Goal: Information Seeking & Learning: Understand process/instructions

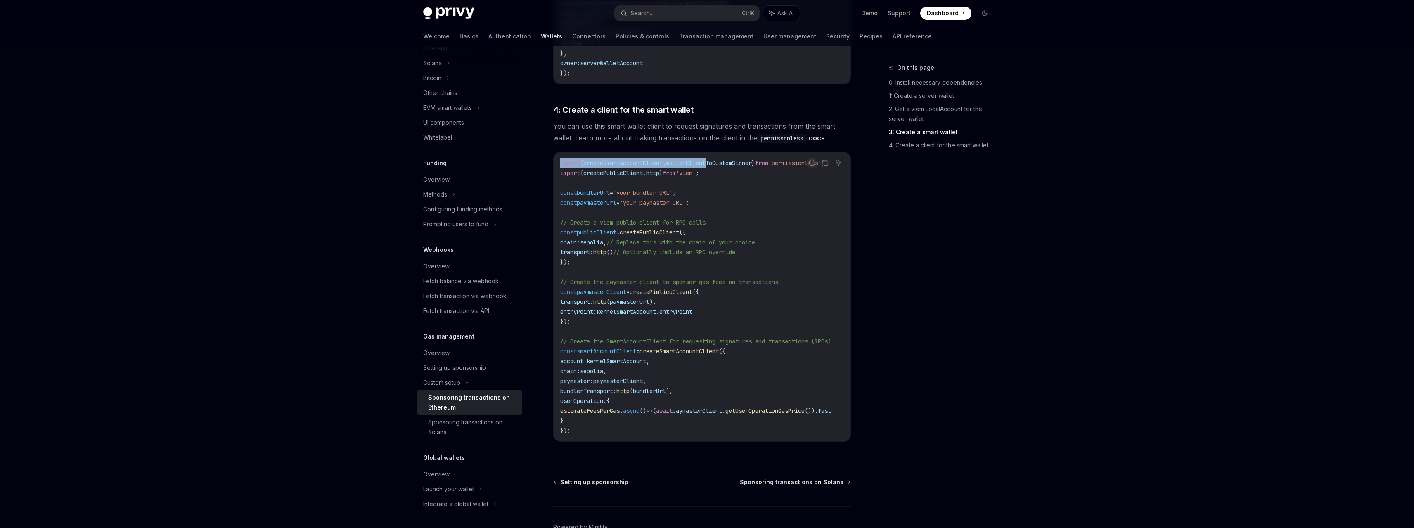
scroll to position [0, 45]
drag, startPoint x: 719, startPoint y: 151, endPoint x: 853, endPoint y: 151, distance: 134.2
click at [670, 166] on code "import { createSmartAccountClient , walletClientToCustomSigner } from 'permissi…" at bounding box center [705, 297] width 291 height 278
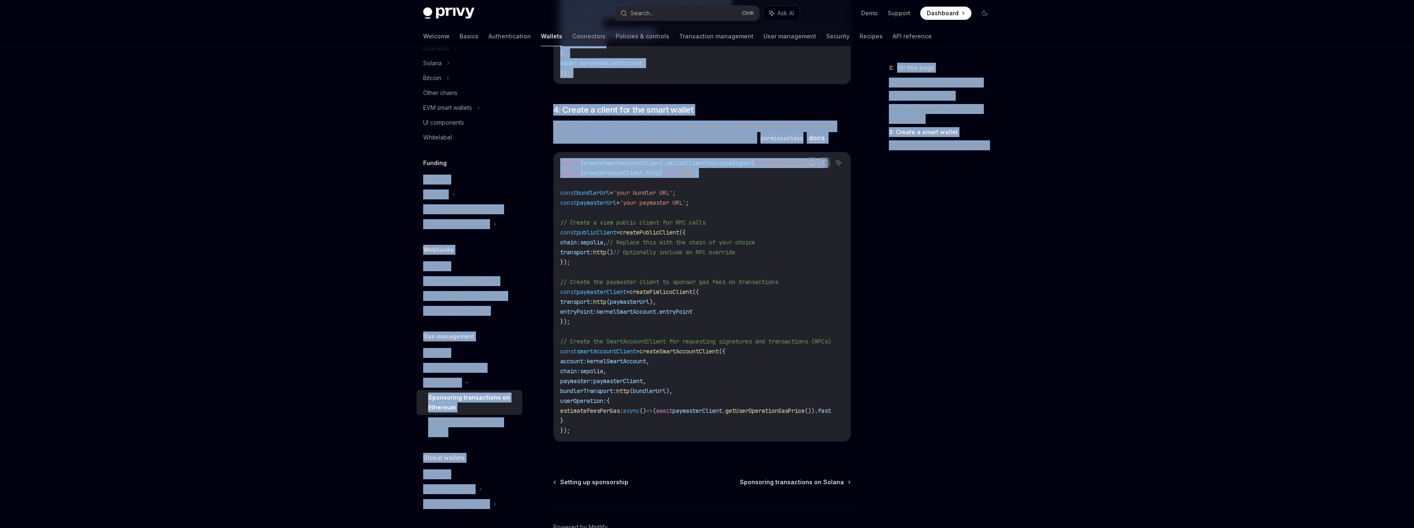
drag, startPoint x: 716, startPoint y: 161, endPoint x: 531, endPoint y: 148, distance: 185.0
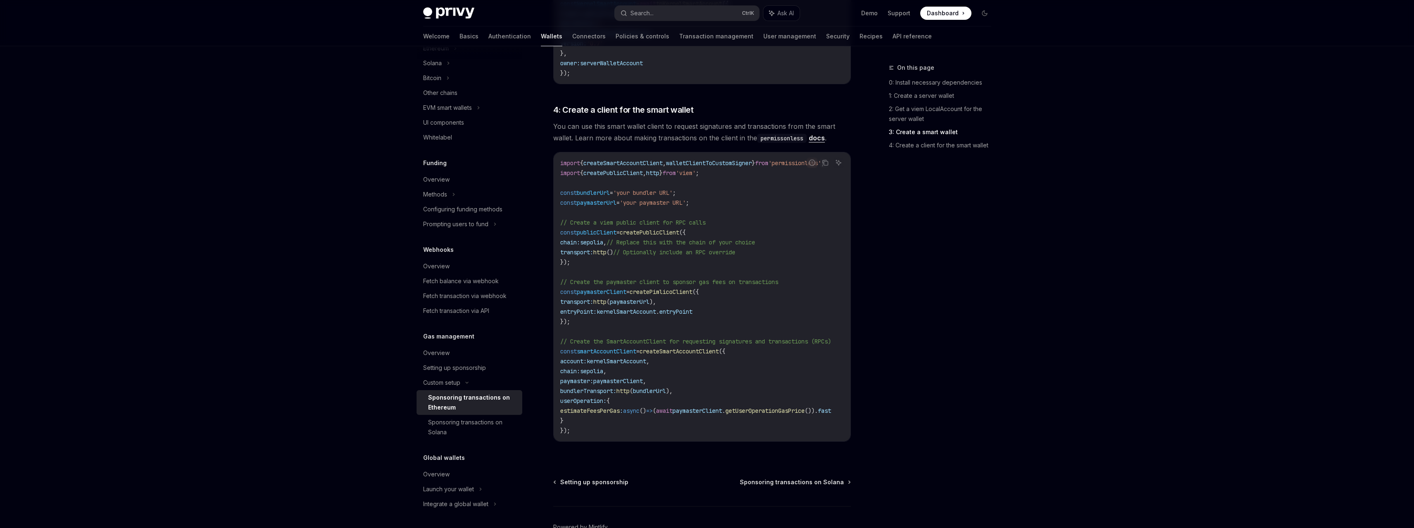
click at [673, 189] on span "'your bundler URL'" at bounding box center [642, 192] width 59 height 7
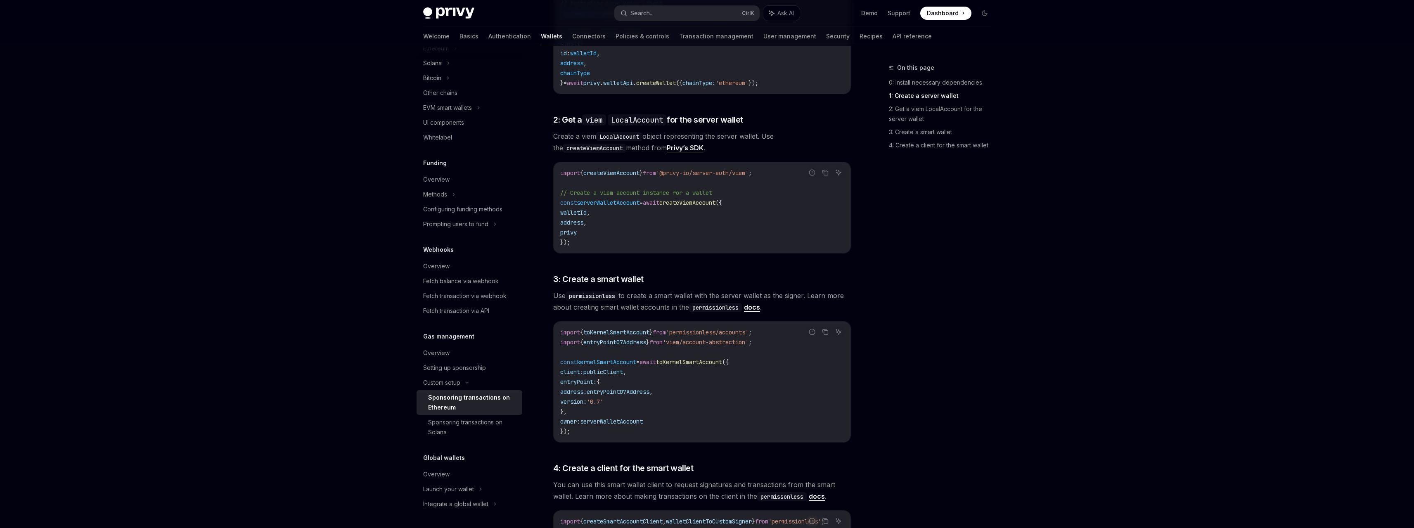
scroll to position [503, 0]
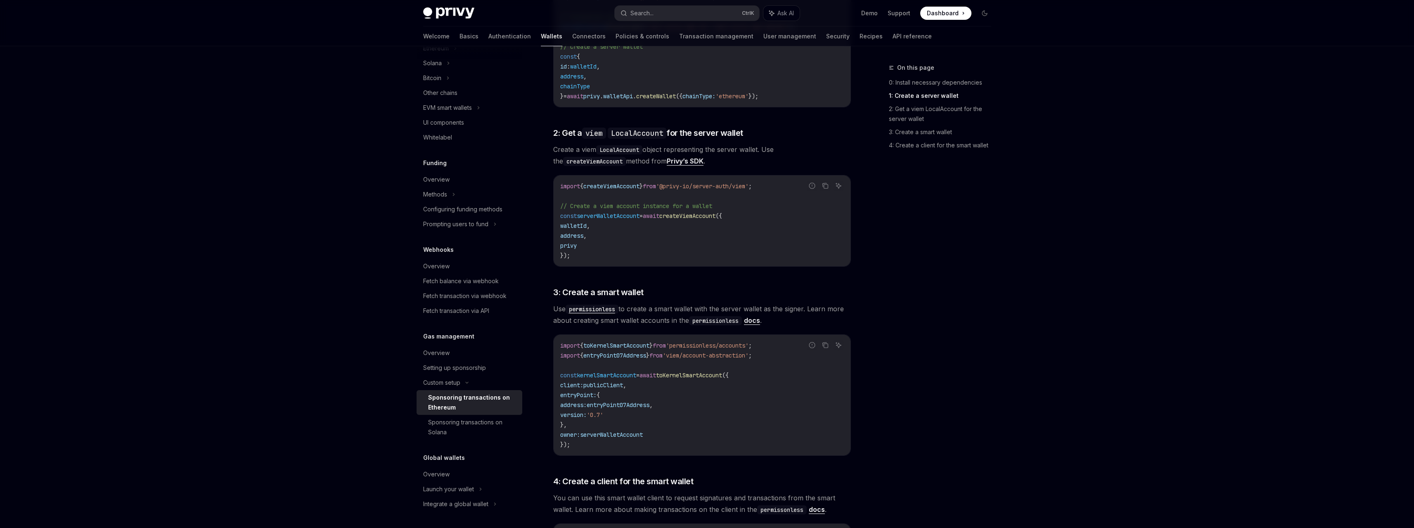
click at [634, 183] on span "createViemAccount" at bounding box center [612, 186] width 56 height 7
click at [651, 185] on code "import { createViemAccount } from '@privy-io/server-auth/viem' ; // Create a vi…" at bounding box center [702, 220] width 284 height 79
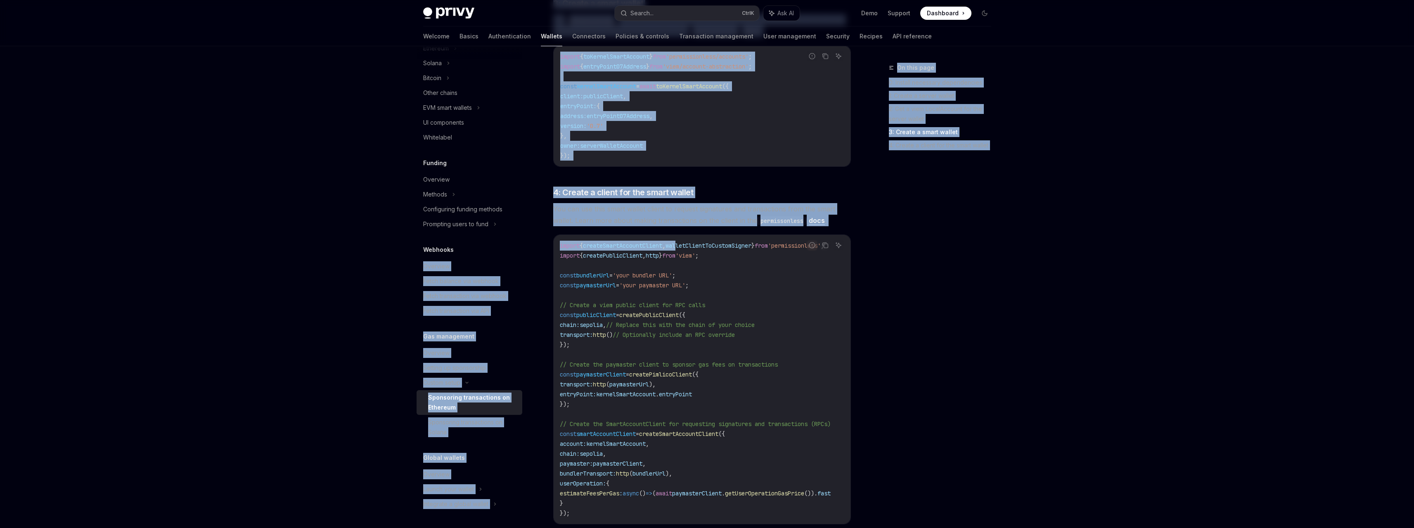
scroll to position [0, 0]
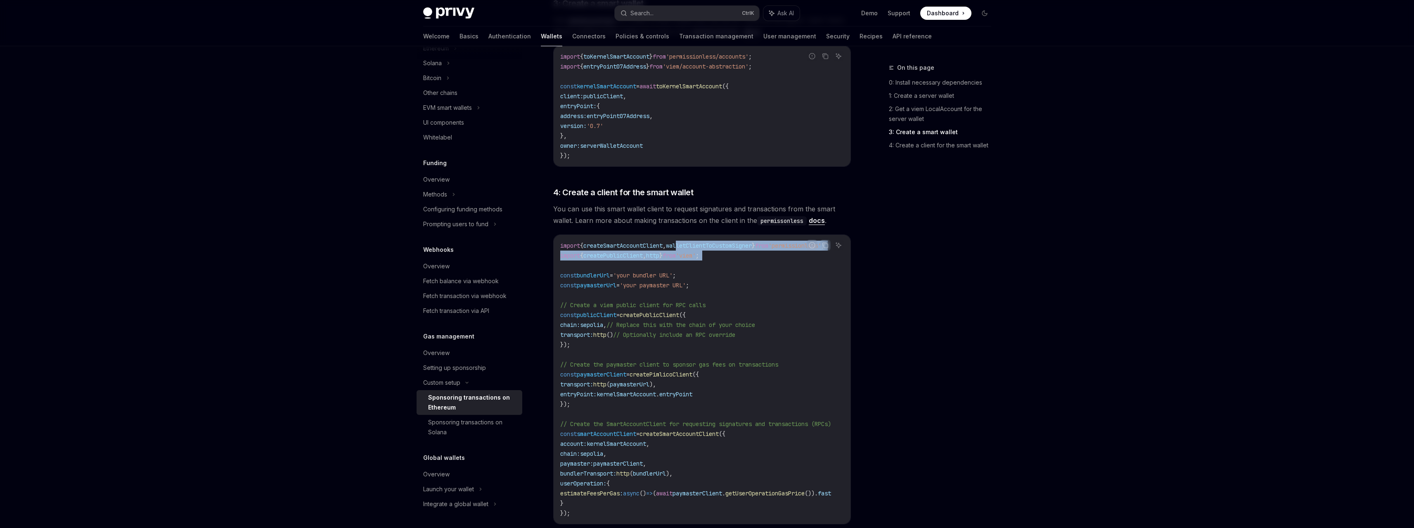
drag, startPoint x: 701, startPoint y: 235, endPoint x: 586, endPoint y: 249, distance: 115.7
click at [586, 249] on code "import { createSmartAccountClient , walletClientToCustomSigner } from 'permissi…" at bounding box center [705, 380] width 291 height 278
click at [615, 252] on span "createPublicClient" at bounding box center [613, 255] width 59 height 7
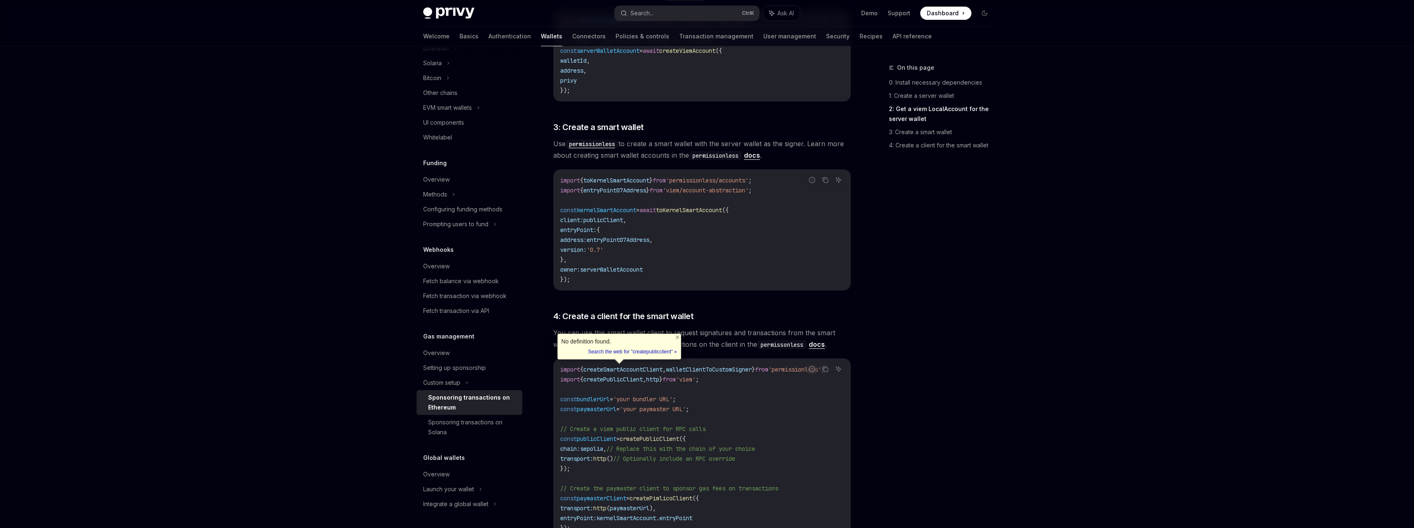
click at [700, 206] on span "toKernelSmartAccount" at bounding box center [689, 209] width 66 height 7
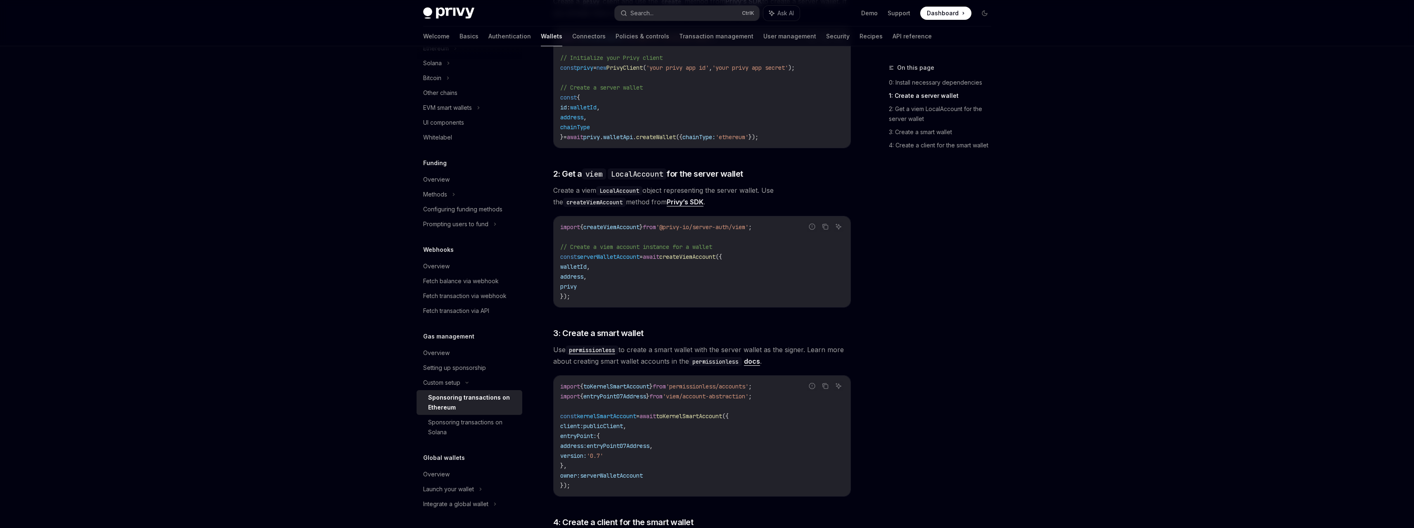
scroll to position [462, 0]
click at [632, 224] on span "createViemAccount" at bounding box center [612, 227] width 56 height 7
click at [743, 224] on span "'@privy-io/server-auth/viem'" at bounding box center [702, 227] width 93 height 7
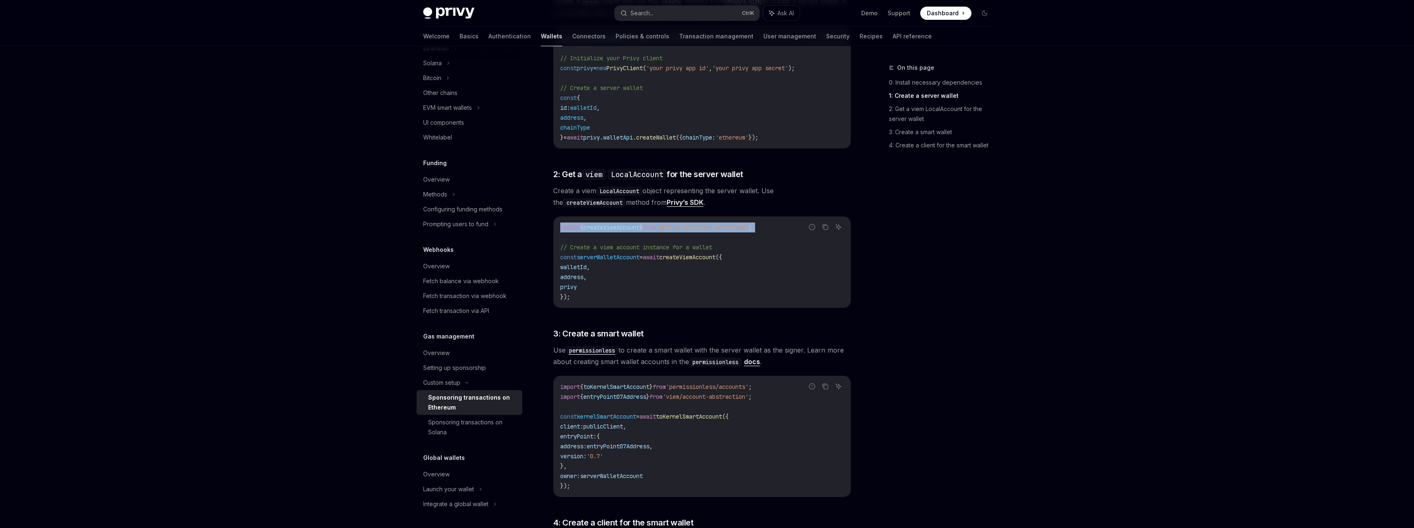
click at [743, 224] on span "'@privy-io/server-auth/viem'" at bounding box center [702, 227] width 93 height 7
click at [669, 224] on span "'@privy-io/server-auth/viem'" at bounding box center [702, 227] width 93 height 7
click at [668, 224] on span "'@privy-io/server-auth/viem'" at bounding box center [702, 227] width 93 height 7
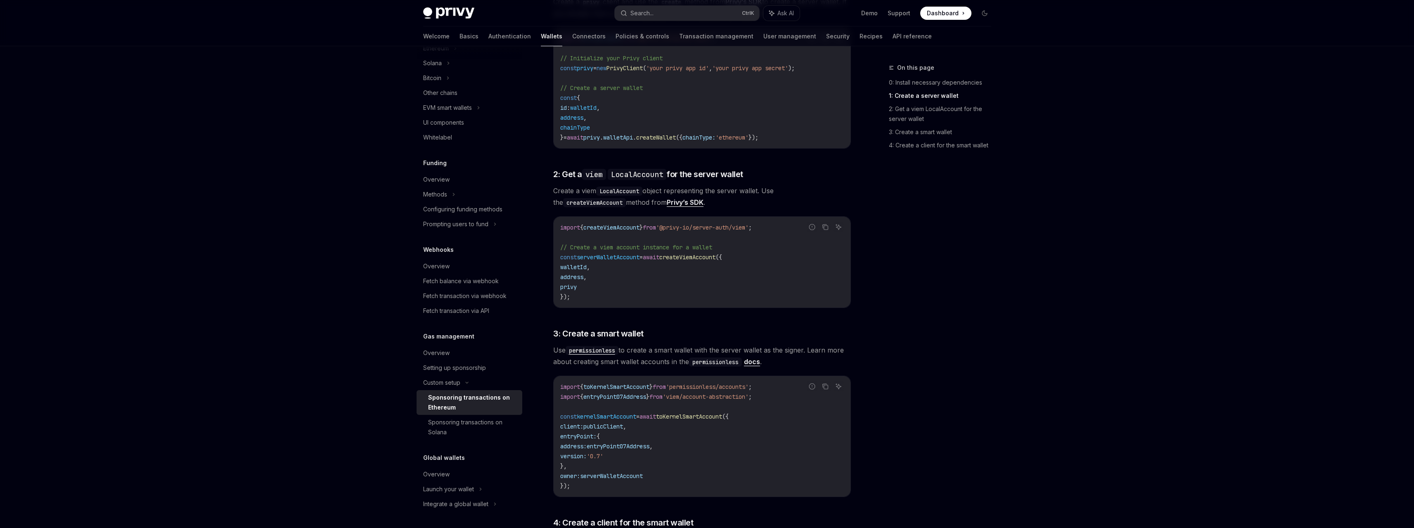
click at [656, 224] on span "from" at bounding box center [649, 227] width 13 height 7
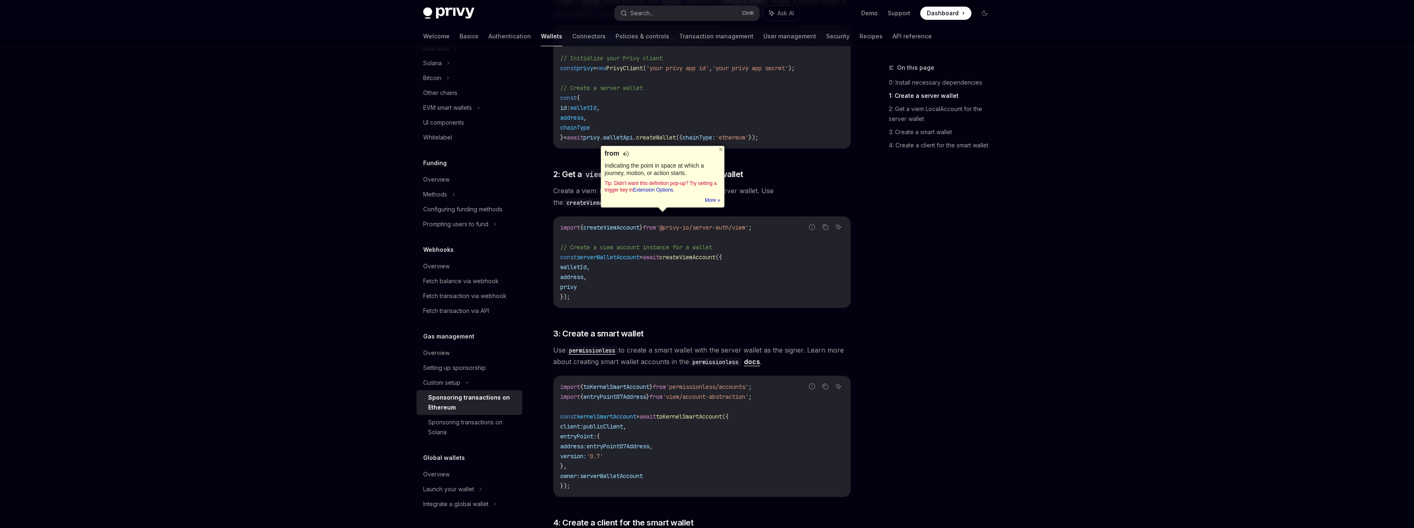
click at [640, 224] on span "createViemAccount" at bounding box center [612, 227] width 56 height 7
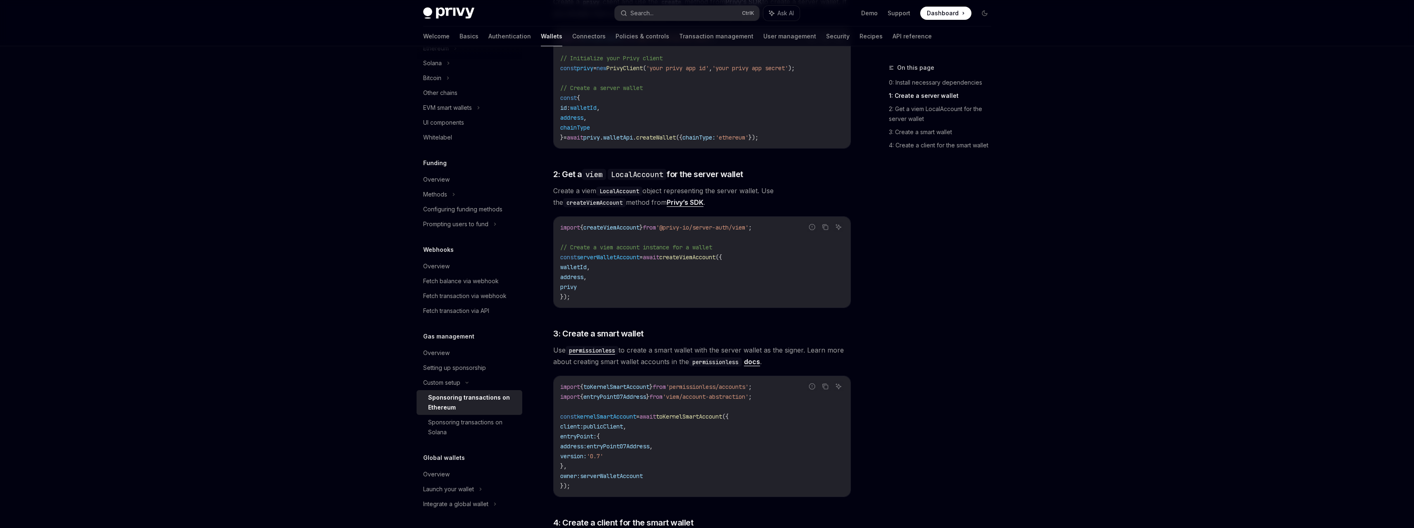
click at [640, 224] on span "createViemAccount" at bounding box center [612, 227] width 56 height 7
click at [643, 224] on span "}" at bounding box center [641, 227] width 3 height 7
click at [656, 224] on span "from" at bounding box center [649, 227] width 13 height 7
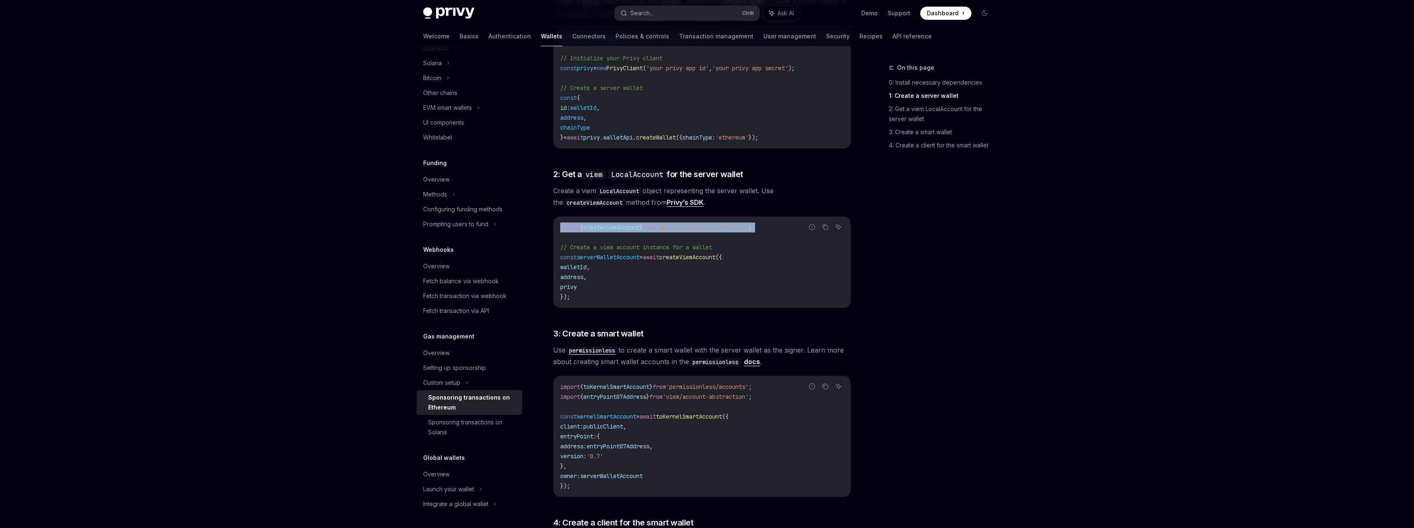
click at [656, 224] on span "from" at bounding box center [649, 227] width 13 height 7
click at [671, 224] on span "'@privy-io/server-auth/viem'" at bounding box center [702, 227] width 93 height 7
drag, startPoint x: 672, startPoint y: 218, endPoint x: 648, endPoint y: 219, distance: 23.6
click at [648, 224] on span "import { createViemAccount } from '@privy-io/server-auth/viem' ;" at bounding box center [656, 227] width 192 height 7
click at [643, 224] on span "}" at bounding box center [641, 227] width 3 height 7
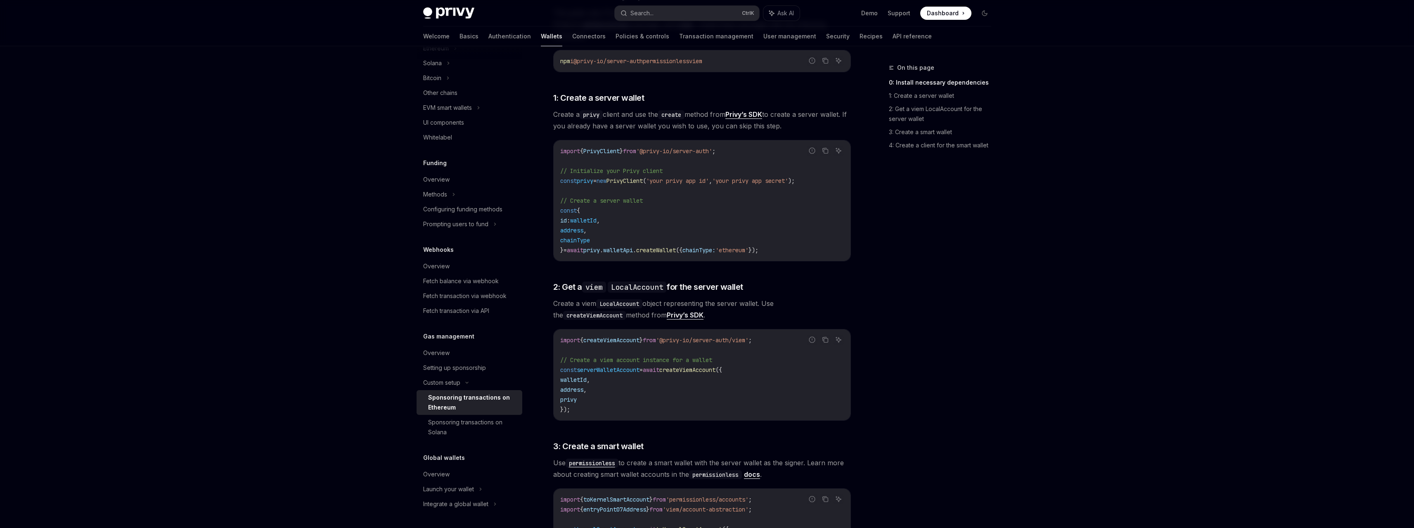
scroll to position [338, 0]
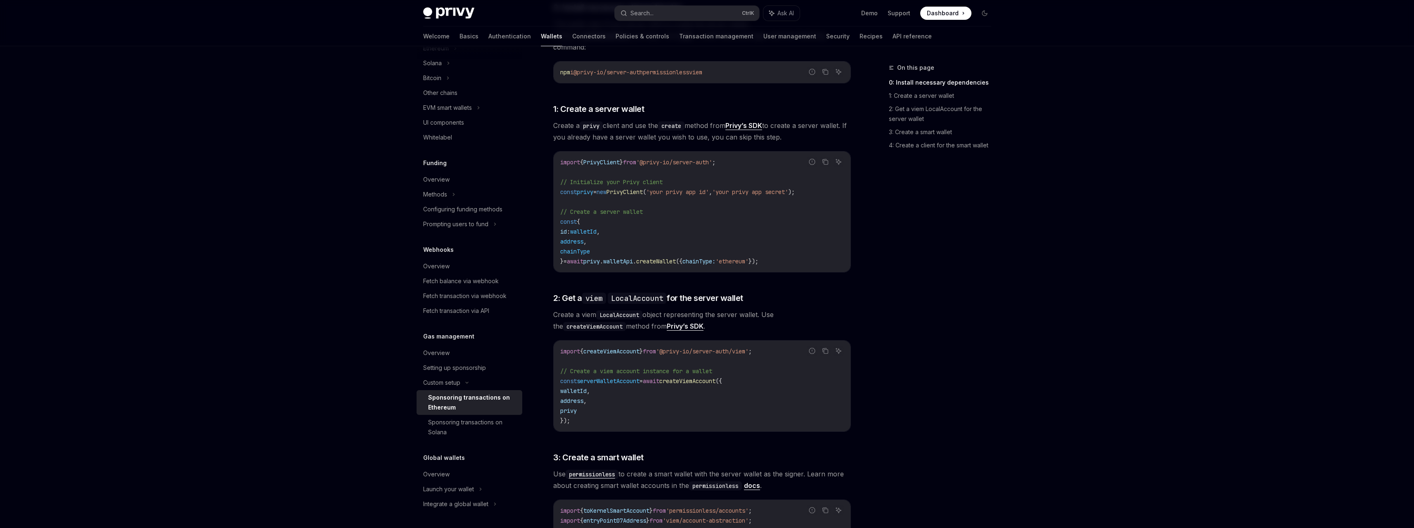
click at [660, 160] on code "import { PrivyClient } from '@privy-io/server-auth' ; // Initialize your Privy …" at bounding box center [702, 211] width 284 height 109
click at [656, 163] on code "import { PrivyClient } from '@privy-io/server-auth' ; // Initialize your Privy …" at bounding box center [702, 211] width 284 height 109
click at [625, 178] on span "// Initialize your Privy client" at bounding box center [611, 181] width 102 height 7
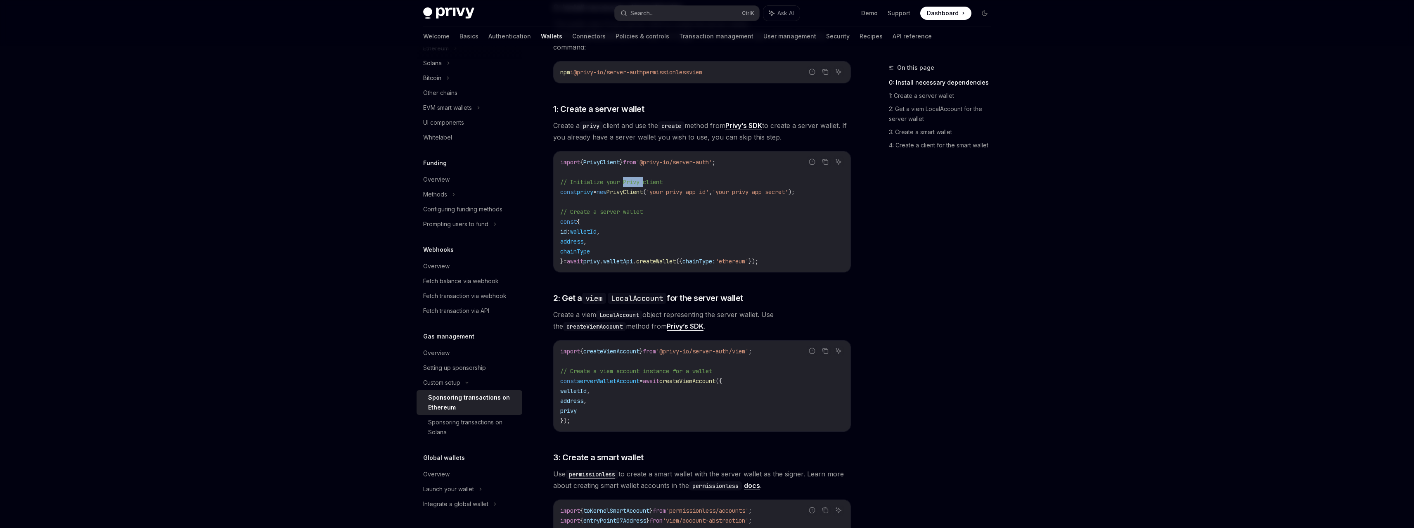
click at [625, 178] on span "// Initialize your Privy client" at bounding box center [611, 181] width 102 height 7
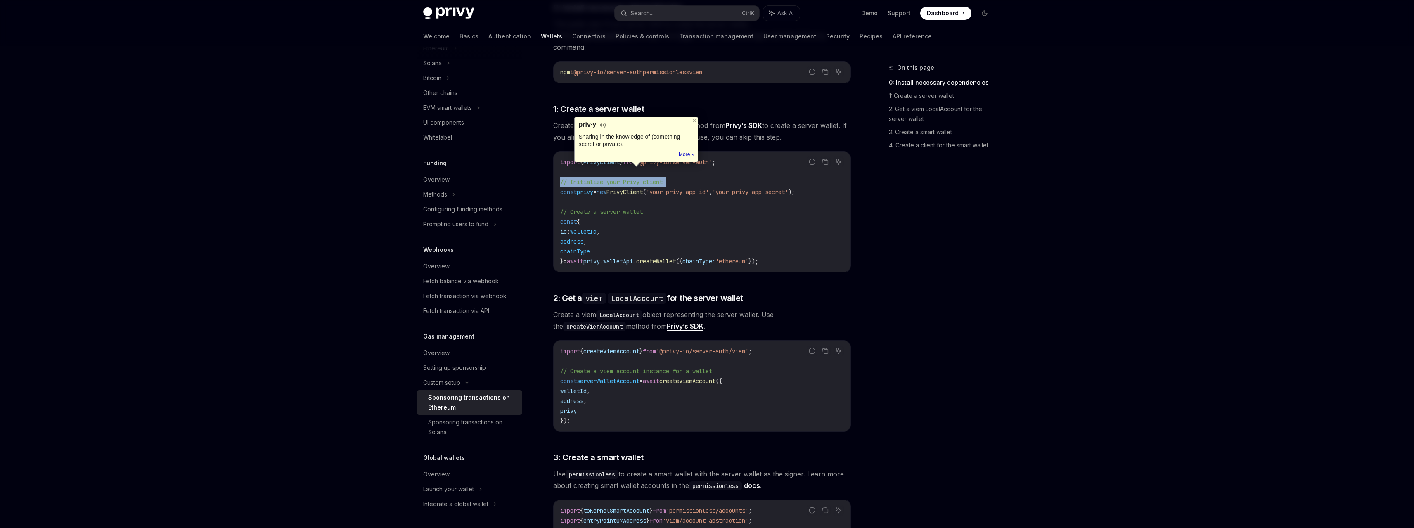
click at [625, 178] on span "// Initialize your Privy client" at bounding box center [611, 181] width 102 height 7
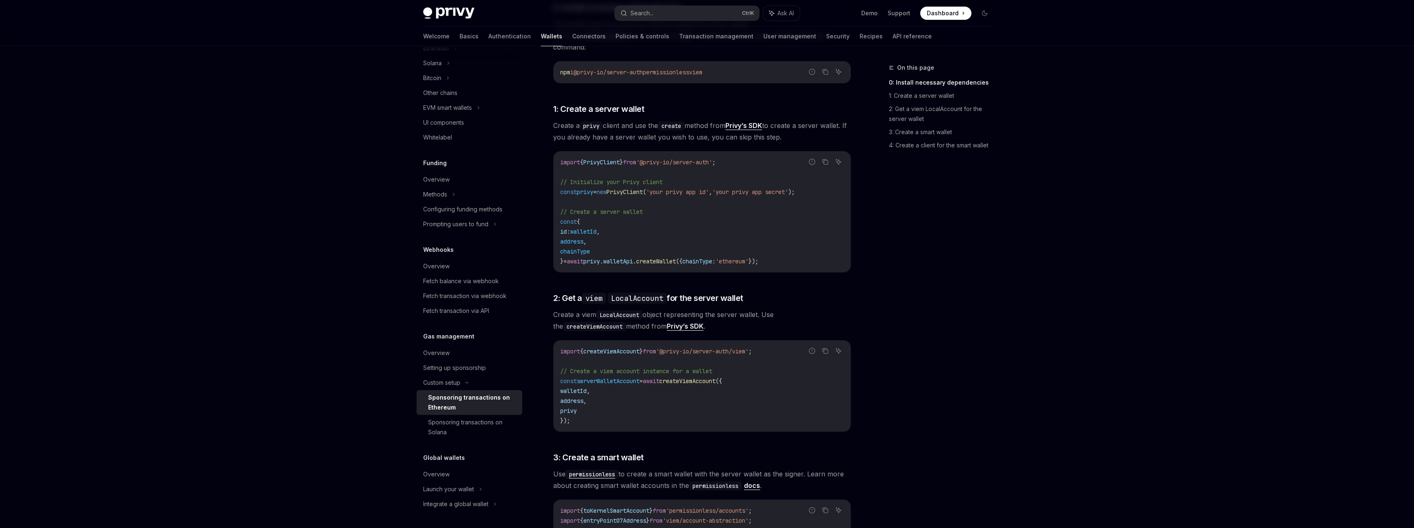
click at [607, 188] on span "new" at bounding box center [602, 191] width 10 height 7
click at [659, 188] on code "import { PrivyClient } from '@privy-io/server-auth' ; // Initialize your Privy …" at bounding box center [702, 211] width 284 height 109
click at [642, 204] on code "import { PrivyClient } from '@privy-io/server-auth' ; // Initialize your Privy …" at bounding box center [702, 211] width 284 height 109
click at [655, 218] on code "import { PrivyClient } from '@privy-io/server-auth' ; // Initialize your Privy …" at bounding box center [702, 211] width 284 height 109
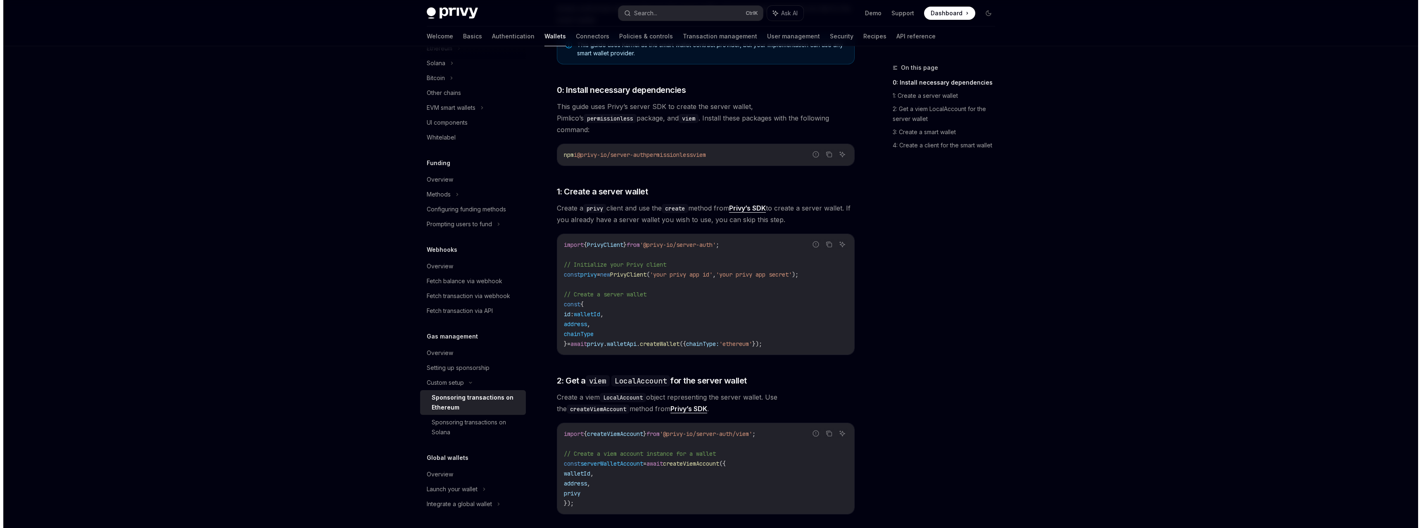
scroll to position [214, 0]
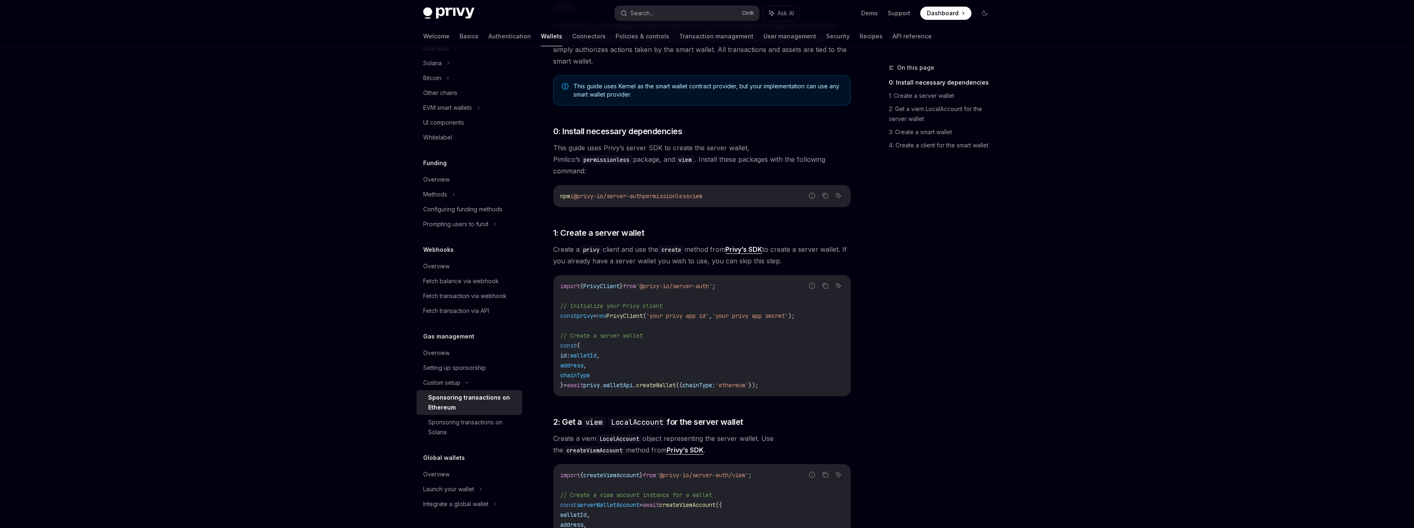
drag, startPoint x: 741, startPoint y: 183, endPoint x: 582, endPoint y: 187, distance: 159.5
click at [582, 191] on code "npm i @privy-io/server-auth permissionless viem" at bounding box center [702, 196] width 284 height 10
click at [676, 21] on div "Privy Docs home page Search... Ctrl K Ask AI Demo Support Dashboard Dashboard S…" at bounding box center [707, 13] width 568 height 26
click at [680, 18] on button "Search... Ctrl K" at bounding box center [687, 13] width 145 height 15
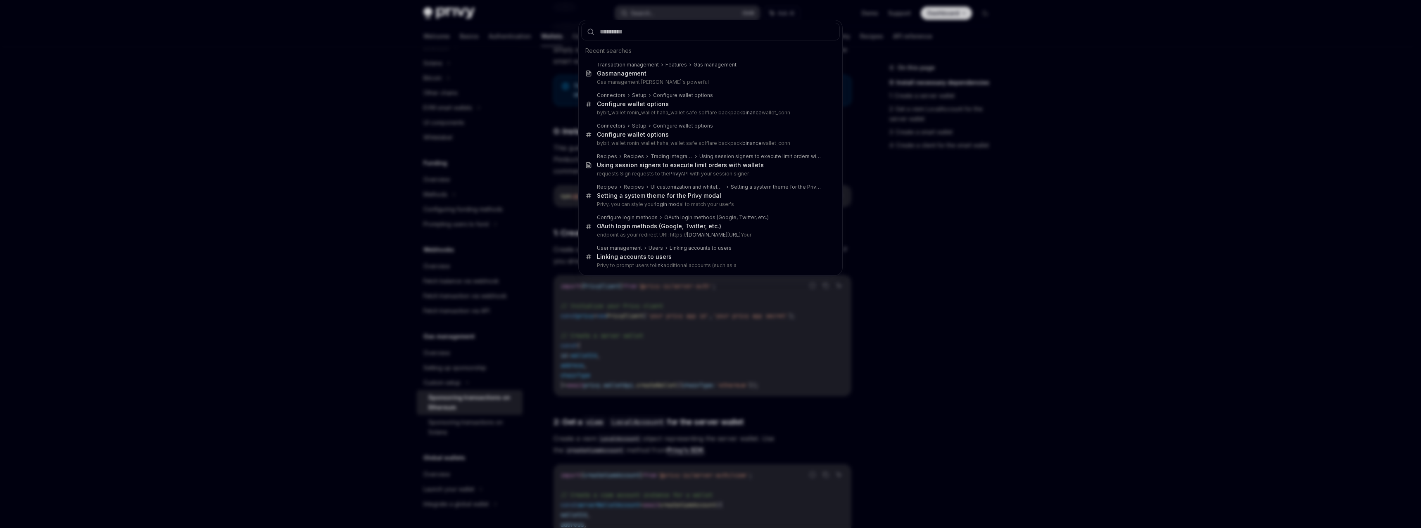
type input "**********"
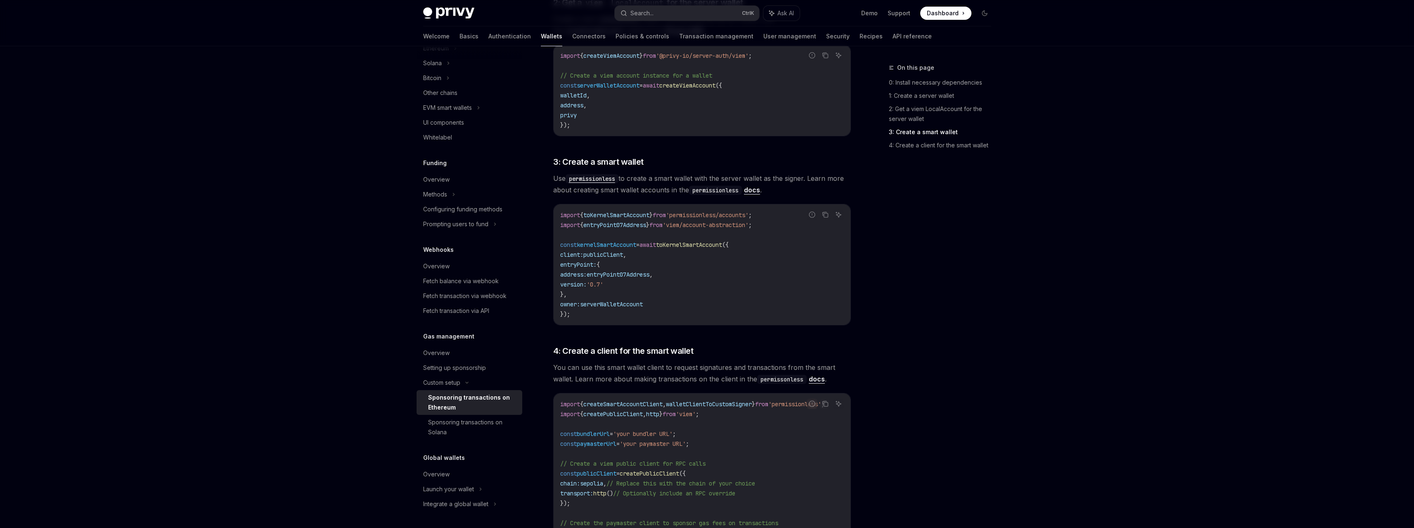
scroll to position [544, 0]
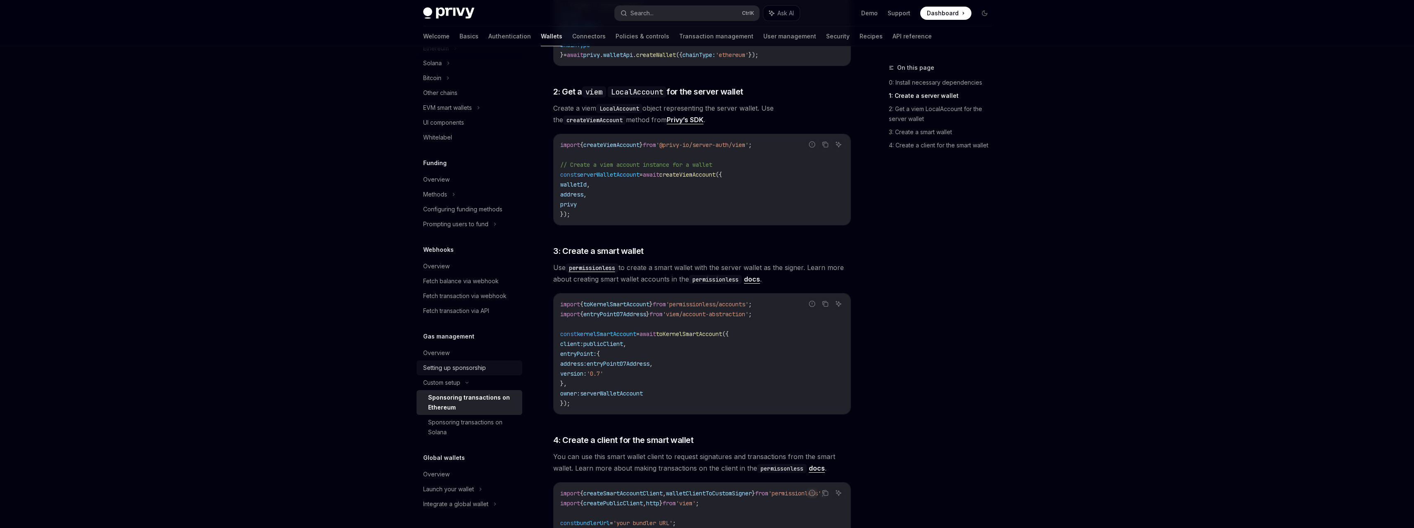
click at [493, 369] on div "Setting up sponsorship" at bounding box center [470, 368] width 94 height 10
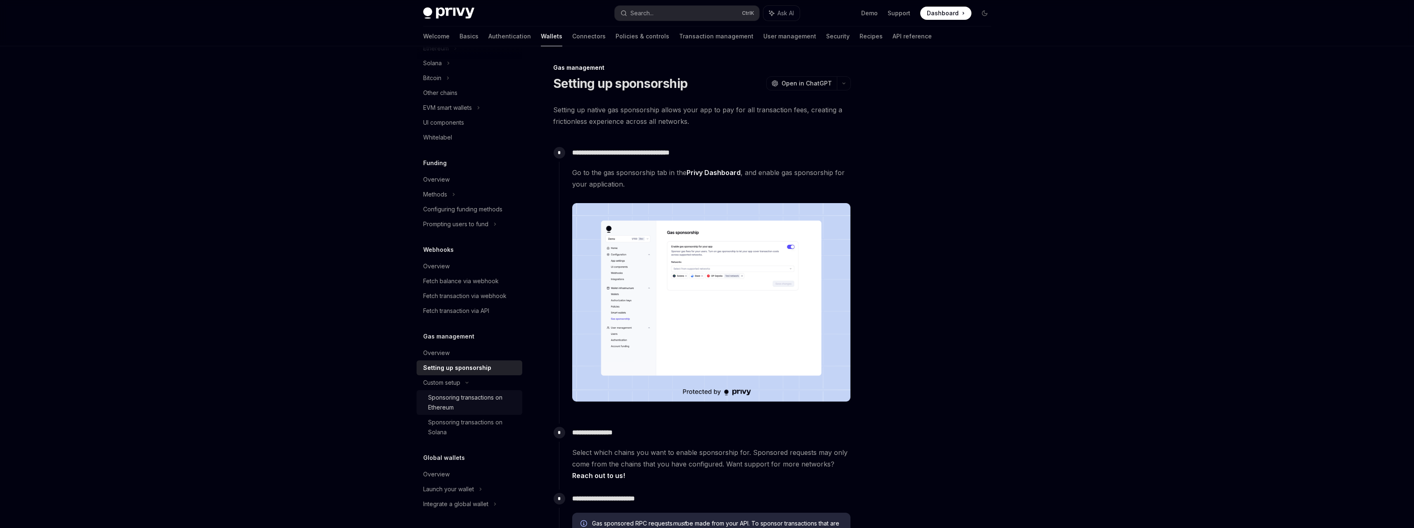
click at [474, 404] on div "Sponsoring transactions on Ethereum" at bounding box center [472, 403] width 89 height 20
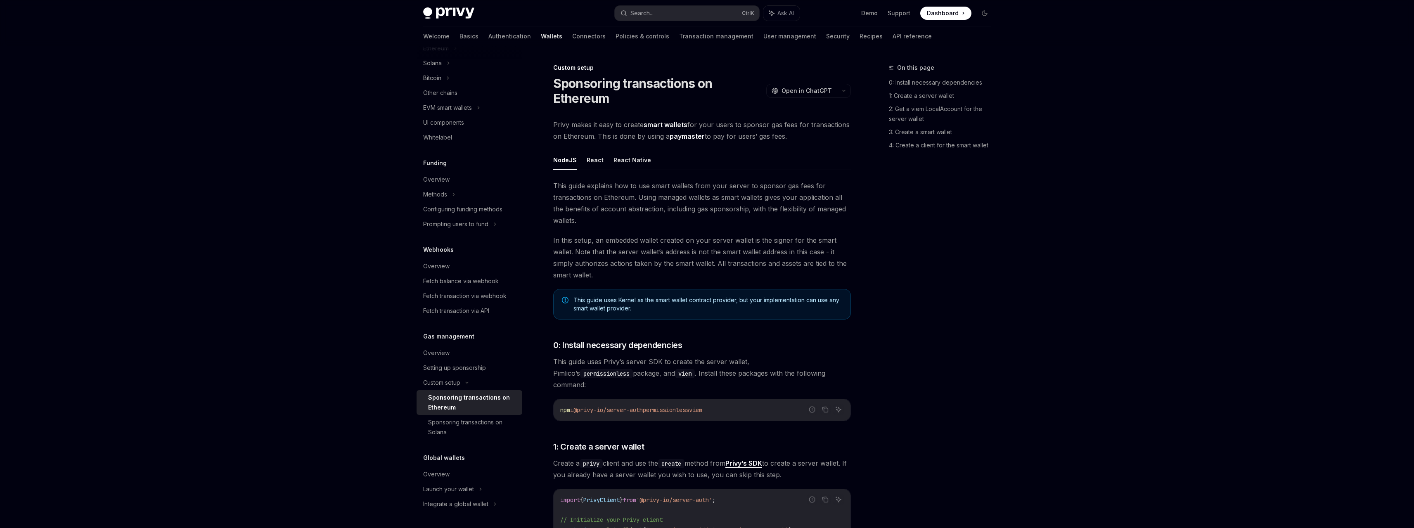
click at [474, 404] on div "Sponsoring transactions on Ethereum" at bounding box center [472, 403] width 89 height 20
type textarea "*"
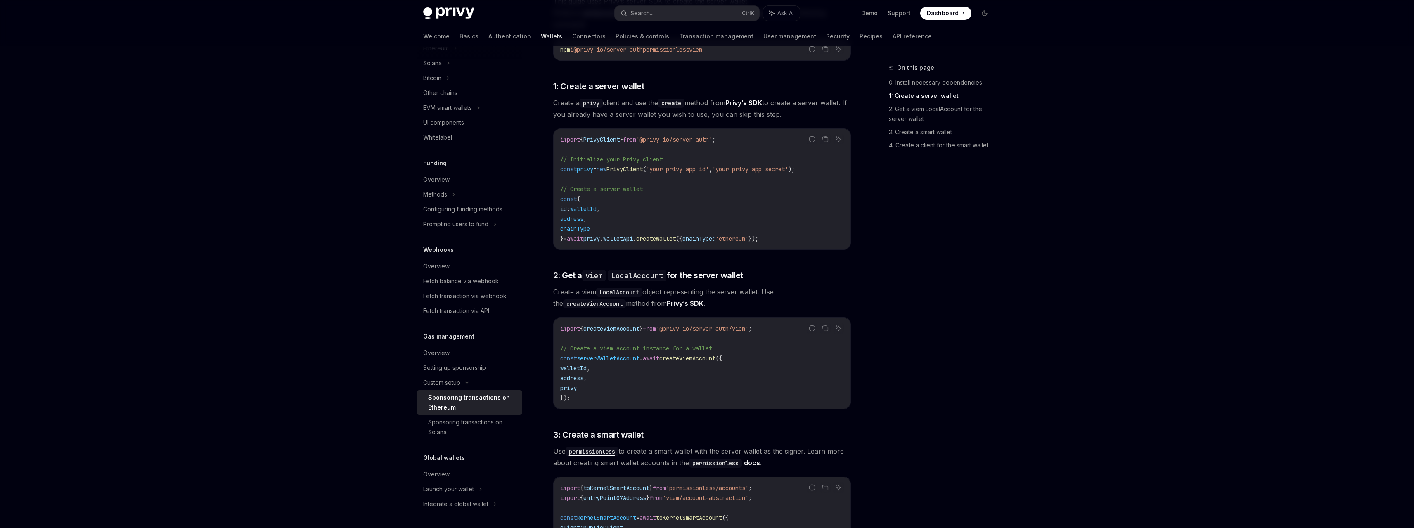
scroll to position [372, 0]
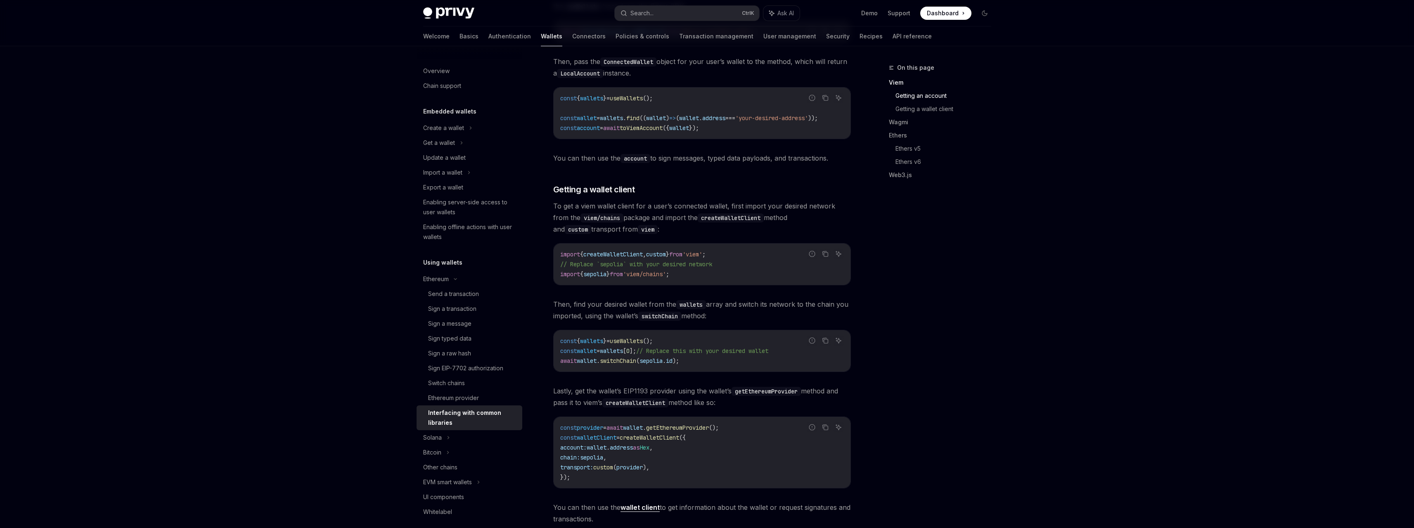
scroll to position [330, 0]
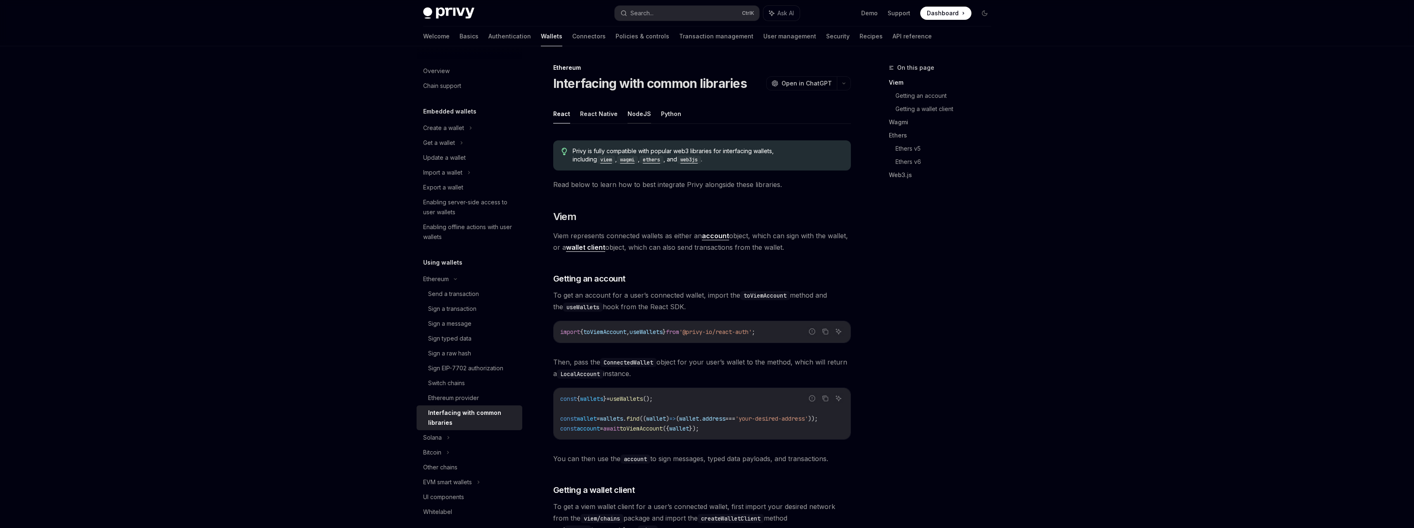
click at [644, 114] on button "NodeJS" at bounding box center [640, 113] width 24 height 19
type textarea "*"
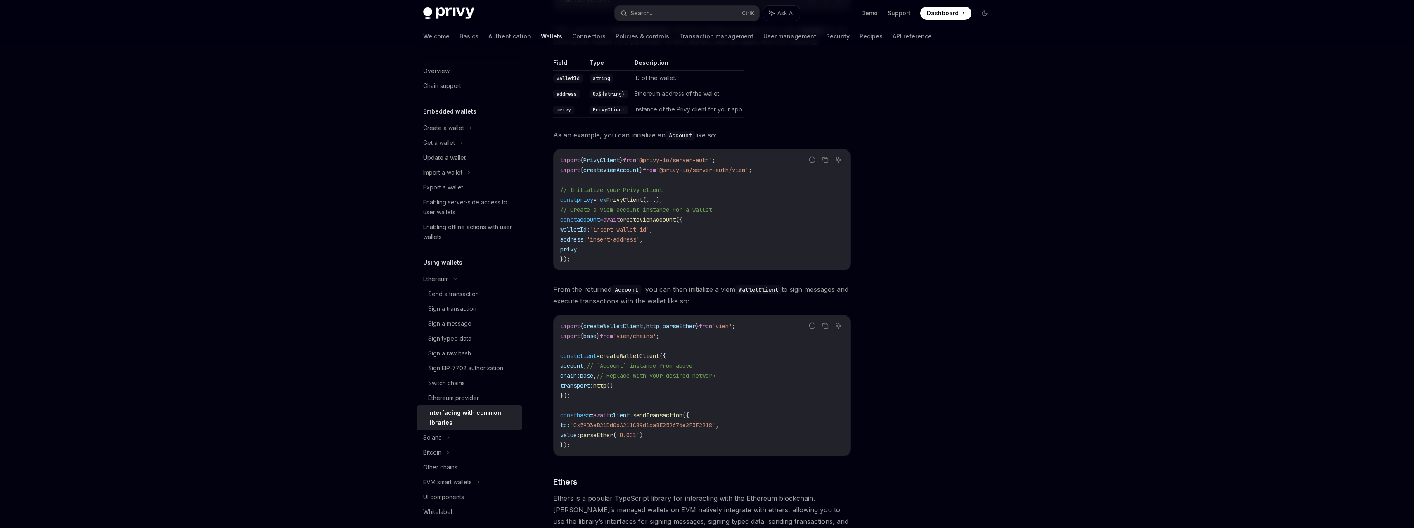
scroll to position [248, 0]
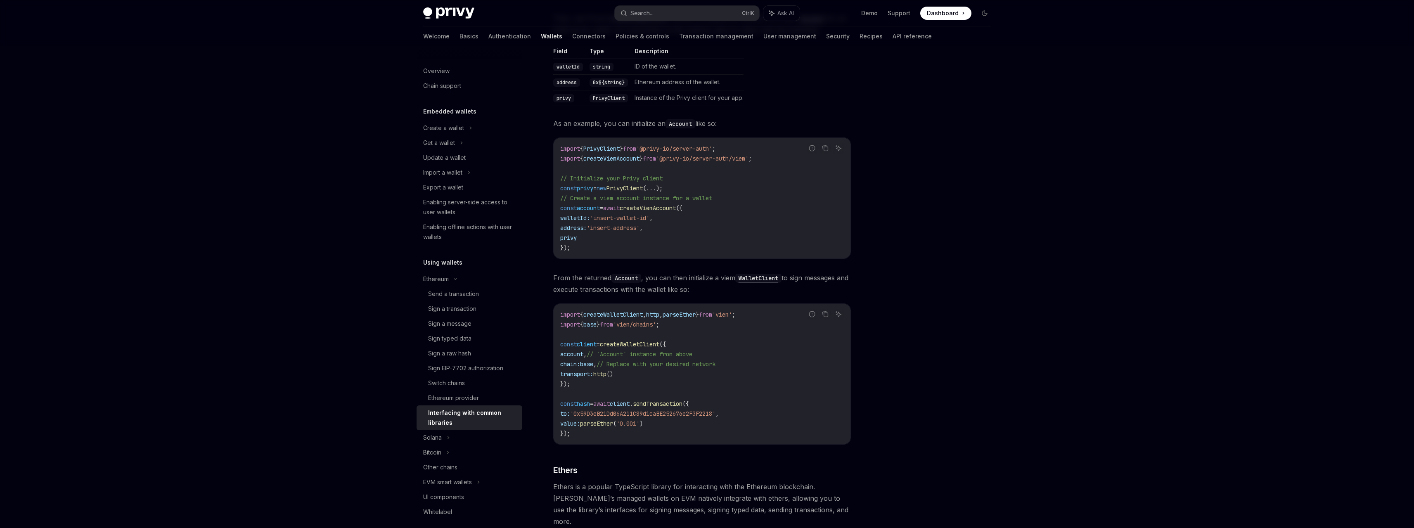
click at [676, 204] on span "createViemAccount" at bounding box center [648, 207] width 56 height 7
click at [684, 211] on code "import { PrivyClient } from '@privy-io/server-auth' ; import { createViemAccoun…" at bounding box center [702, 198] width 284 height 109
